Goal: Task Accomplishment & Management: Manage account settings

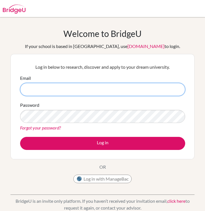
type input "liyehkang0225@gmail.com"
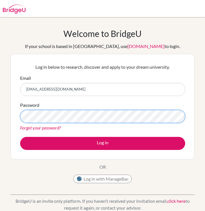
click at [103, 143] on button "Log in" at bounding box center [102, 143] width 165 height 13
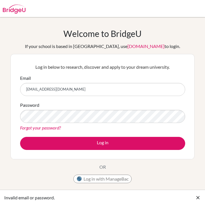
drag, startPoint x: 79, startPoint y: 86, endPoint x: 52, endPoint y: 87, distance: 26.6
click at [52, 87] on input "[EMAIL_ADDRESS][DOMAIN_NAME]" at bounding box center [102, 89] width 165 height 13
click at [75, 91] on input "[EMAIL_ADDRESS][DOMAIN_NAME]" at bounding box center [102, 89] width 165 height 13
drag, startPoint x: 69, startPoint y: 91, endPoint x: 13, endPoint y: 91, distance: 56.4
click at [13, 91] on div "Log in below to research, discover and apply to your dream university. Email [E…" at bounding box center [102, 106] width 184 height 105
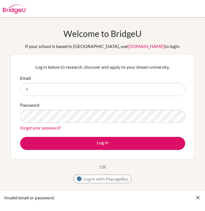
type input "l"
type input "[EMAIL_ADDRESS][DOMAIN_NAME]"
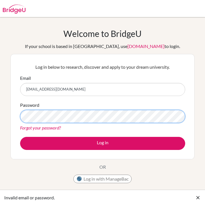
click at [103, 143] on button "Log in" at bounding box center [102, 143] width 165 height 13
